Goal: Entertainment & Leisure: Consume media (video, audio)

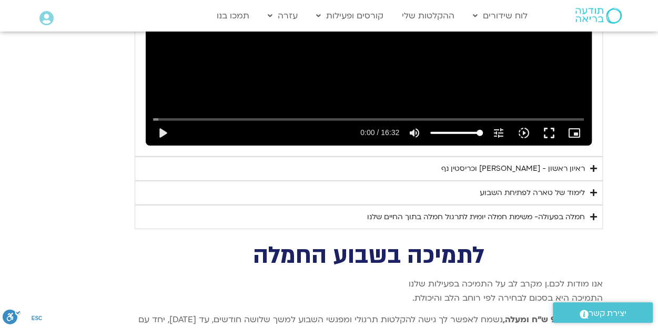
scroll to position [3366, 0]
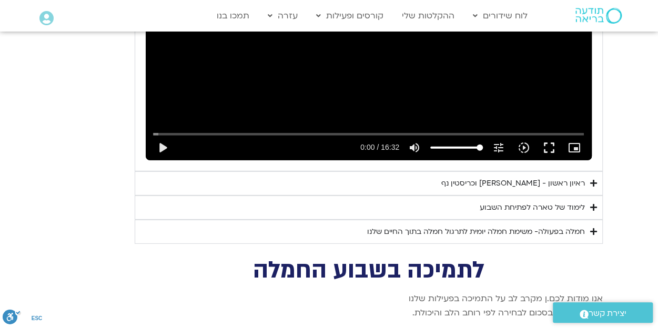
click at [588, 171] on summary "ראיון ראשון - [PERSON_NAME] וכריסטין נף" at bounding box center [369, 183] width 468 height 24
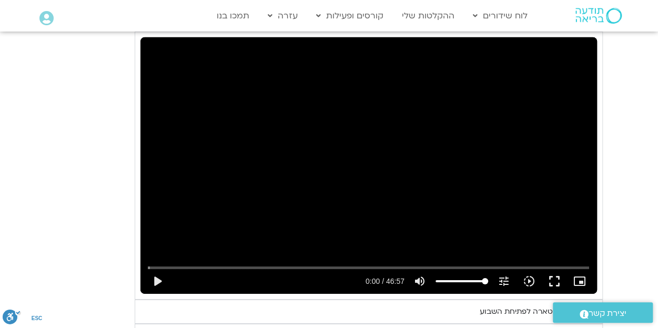
scroll to position [3562, 0]
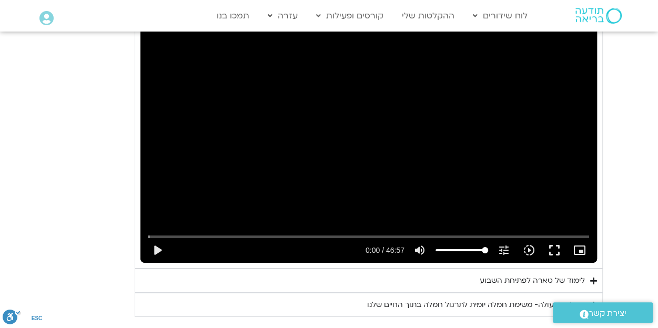
click at [353, 117] on div "Skip Ad 24:36 play_arrow 0:00 / 46:57 volume_up Mute tune Resolution Auto 720p …" at bounding box center [368, 134] width 457 height 257
type input "13.428187"
type input "59.1145833333333"
type input "13.560825"
type input "59.1145833333333"
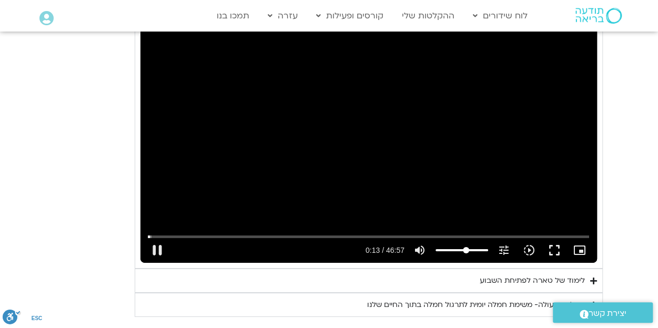
click at [466, 247] on input "Volume" at bounding box center [462, 250] width 53 height 6
type input "20.324744"
type input "95.4782196969697"
type input "20.454145"
type input "95.4782196969697"
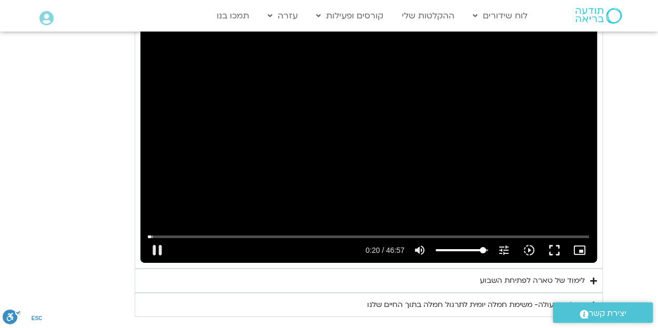
click at [483, 247] on input "Volume" at bounding box center [462, 250] width 53 height 6
click at [255, 234] on input "Seek" at bounding box center [368, 237] width 441 height 6
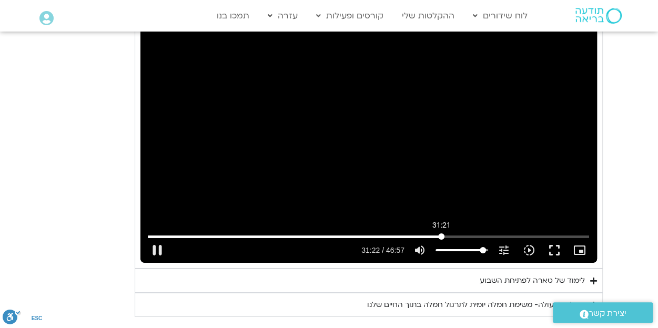
click at [441, 234] on input "Seek" at bounding box center [368, 237] width 441 height 6
click at [213, 129] on div "Skip Ad 31:21 pause 32:04 / 46:57 volume_up Mute tune Resolution Auto 720p slow…" at bounding box center [368, 134] width 457 height 257
type input "1924.255589"
